Goal: Transaction & Acquisition: Purchase product/service

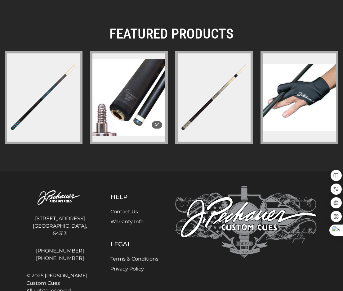
scroll to position [982, 0]
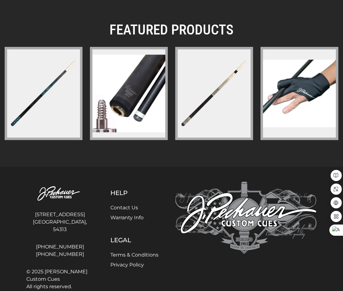
click at [227, 106] on figure at bounding box center [214, 93] width 78 height 93
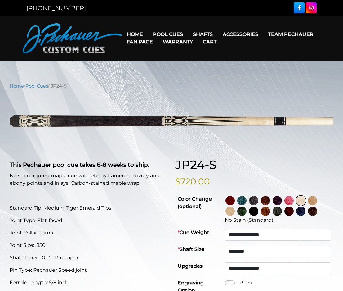
select select "********"
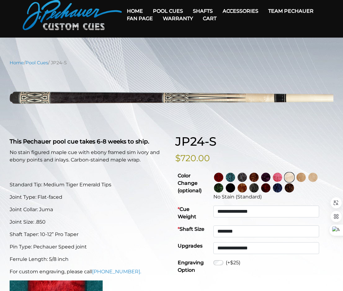
scroll to position [22, 0]
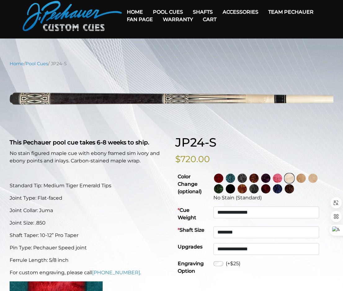
click at [259, 182] on img at bounding box center [254, 178] width 9 height 9
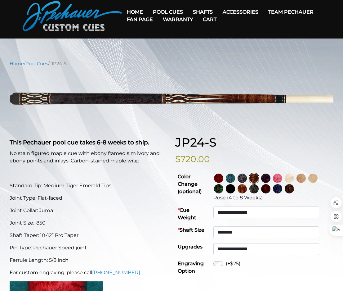
click at [282, 180] on img at bounding box center [277, 178] width 9 height 9
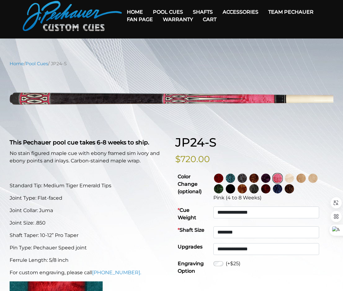
scroll to position [0, 0]
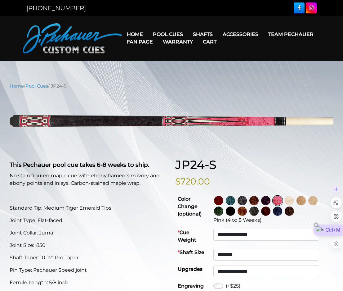
click at [336, 230] on div "Ctrl+M" at bounding box center [329, 229] width 30 height 11
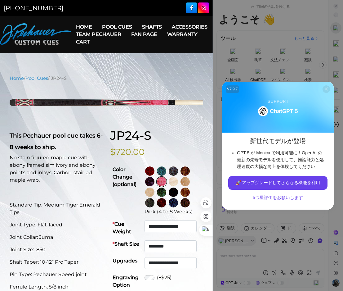
click at [328, 88] on icon at bounding box center [326, 89] width 5 height 5
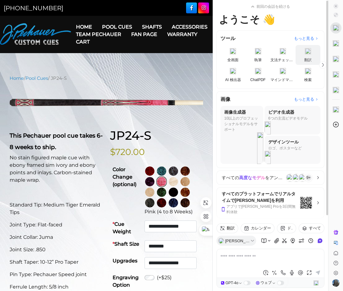
click at [307, 54] on img "scrollable content" at bounding box center [308, 51] width 6 height 6
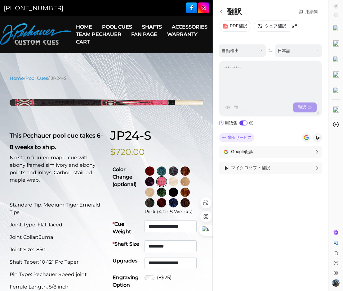
drag, startPoint x: 290, startPoint y: 245, endPoint x: 233, endPoint y: 187, distance: 81.0
click at [290, 243] on div "翻訳 用語集 PDF翻訳 ウェブ翻訳 自動検出 日本語 翻訳 用語集 翻訳サービス Google翻訳 翻訳結果はこちらに表示されます マイクロソフト翻訳 翻訳…" at bounding box center [270, 145] width 103 height 278
click at [95, 12] on div "[PHONE_NUMBER]" at bounding box center [53, 7] width 106 height 9
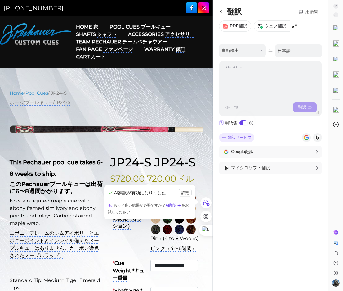
click at [246, 216] on div "翻訳 用語集 PDF翻訳 ウェブ翻訳 自動検出 日本語 翻訳 用語集 翻訳サービス Google翻訳 翻訳結果はこちらに表示されます マイクロソフト翻訳 翻訳…" at bounding box center [270, 145] width 103 height 278
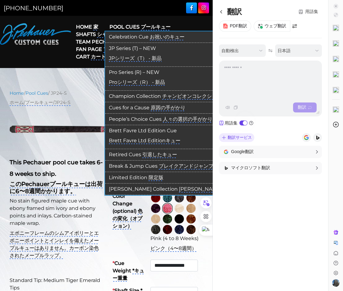
click at [146, 25] on monica-translate-translate "プールキュー" at bounding box center [156, 27] width 30 height 7
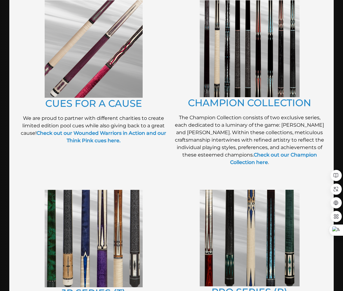
scroll to position [160, 0]
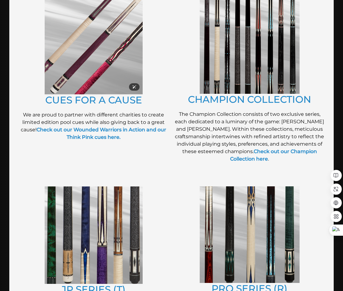
click at [96, 57] on img at bounding box center [94, 45] width 98 height 97
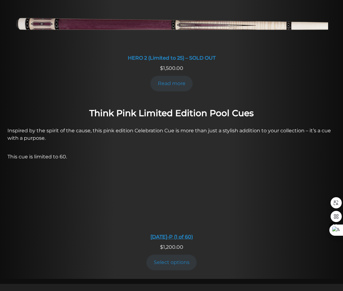
scroll to position [401, 0]
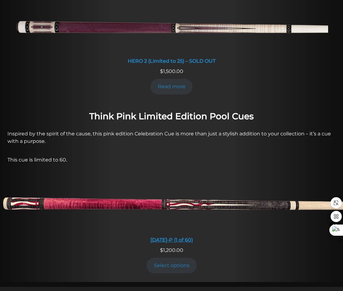
click at [183, 206] on img at bounding box center [171, 204] width 343 height 57
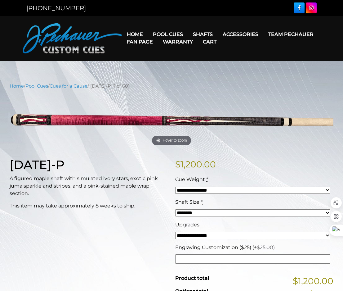
click at [325, 212] on select "******** ******** ******* ********" at bounding box center [252, 212] width 155 height 7
click at [325, 190] on select "**********" at bounding box center [252, 190] width 155 height 7
click at [314, 158] on p "$ 1,200.00" at bounding box center [254, 164] width 158 height 13
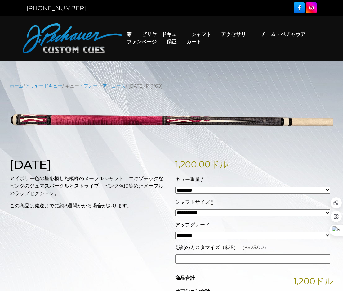
click at [323, 236] on select "**********" at bounding box center [252, 235] width 155 height 7
click at [91, 244] on div "12月6日 アイボリー色の星を模した模様のメープルシャフト、エキゾチックなピンクのジュマスパークルとストライプ、ピンク色に染めたメープルのラップセクション。 …" at bounding box center [89, 248] width 166 height 181
click at [250, 262] on input "彫刻のカスタマイズ（$25） （+$25.00）" at bounding box center [252, 258] width 155 height 9
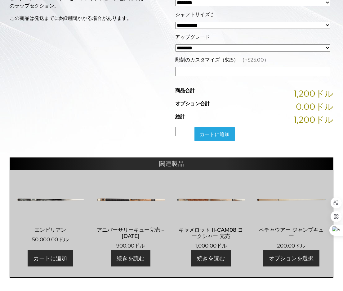
scroll to position [188, 0]
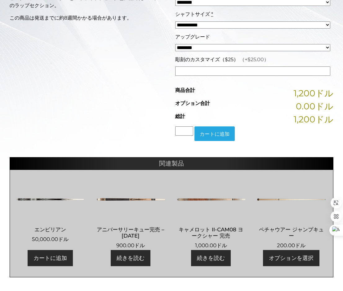
click at [41, 195] on img at bounding box center [50, 199] width 69 height 37
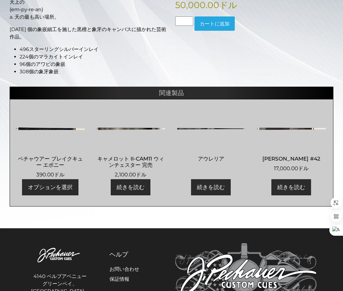
scroll to position [134, 0]
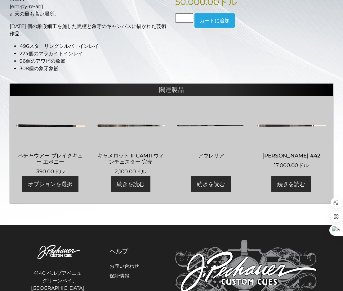
click at [121, 124] on img at bounding box center [131, 125] width 69 height 37
